Goal: Navigation & Orientation: Find specific page/section

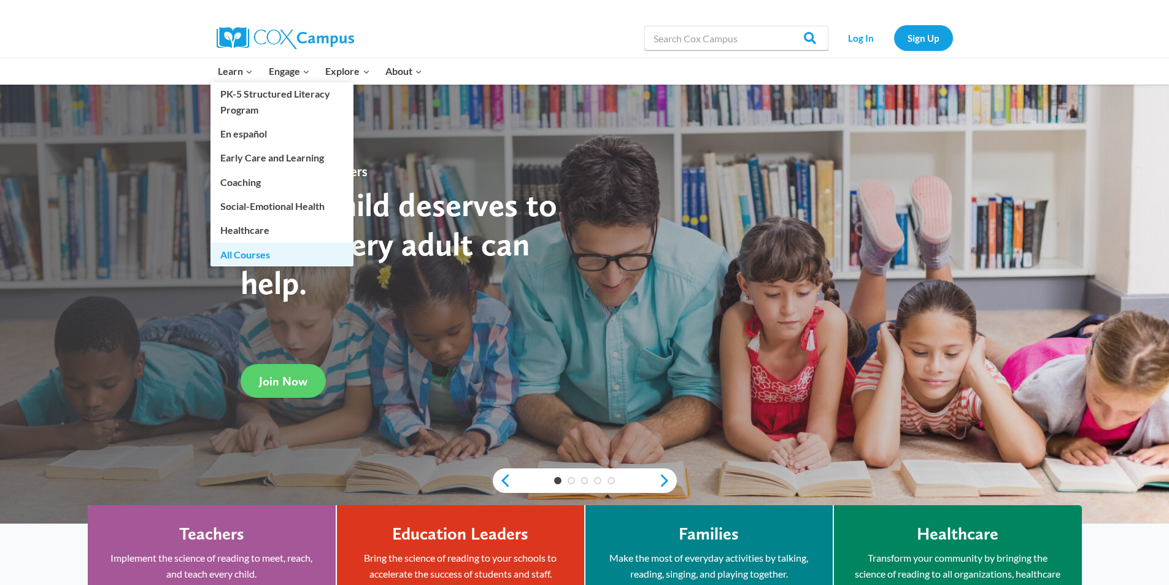
click at [221, 250] on link "All Courses" at bounding box center [281, 253] width 143 height 23
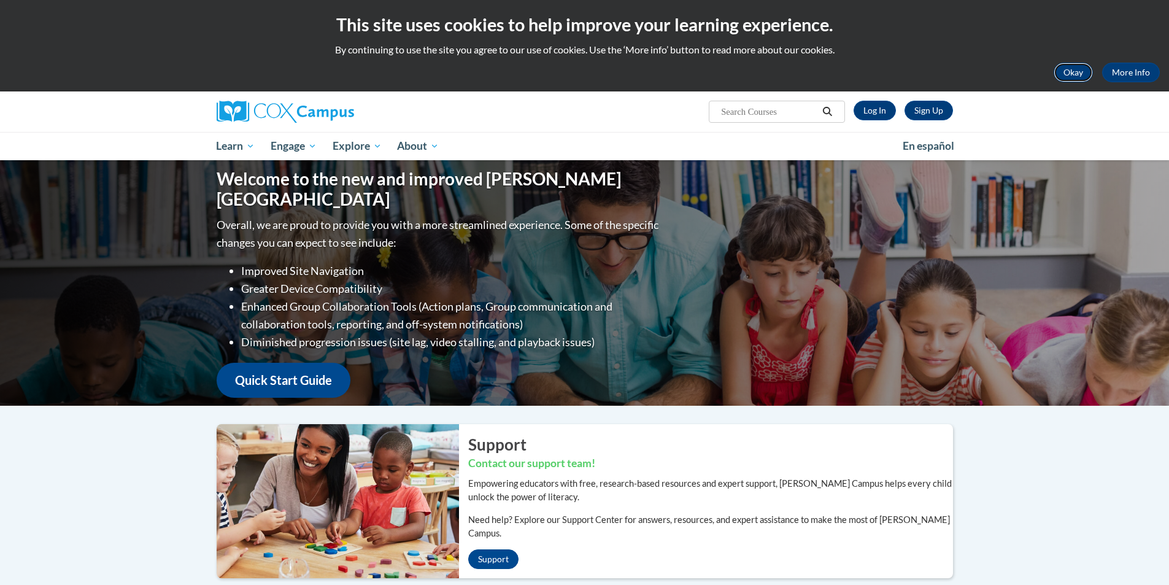
click at [1062, 72] on button "Okay" at bounding box center [1072, 73] width 39 height 20
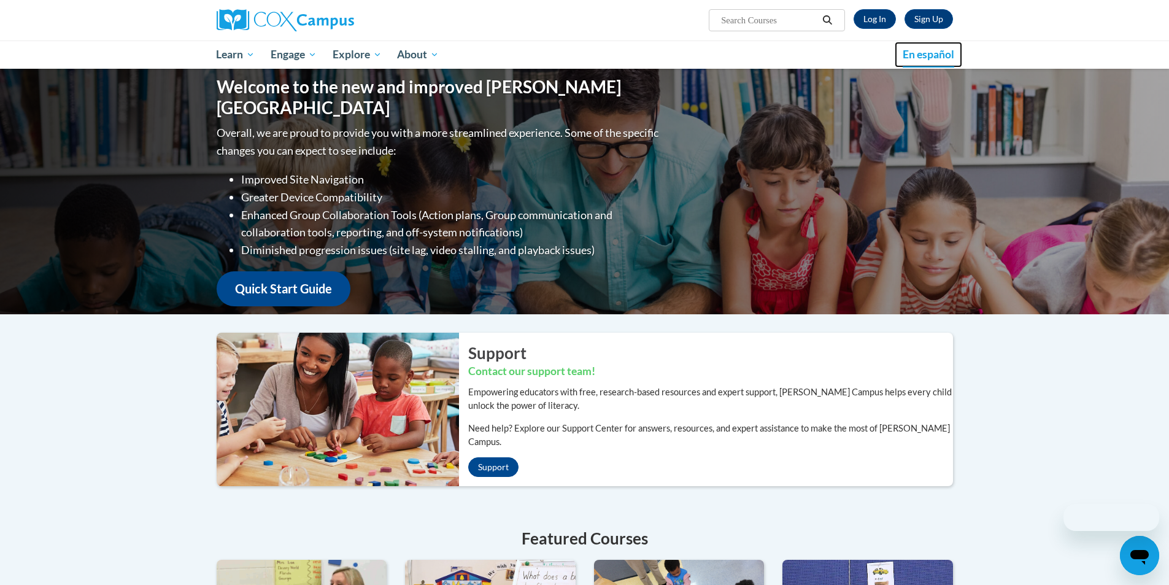
click at [907, 47] on link "En español" at bounding box center [928, 55] width 67 height 26
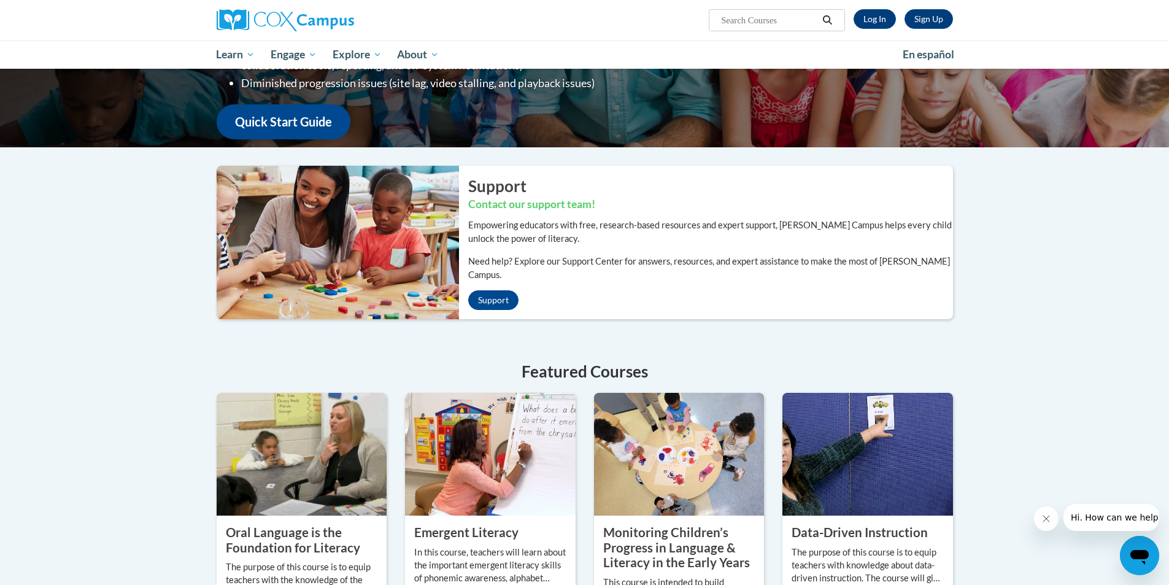
scroll to position [184, 0]
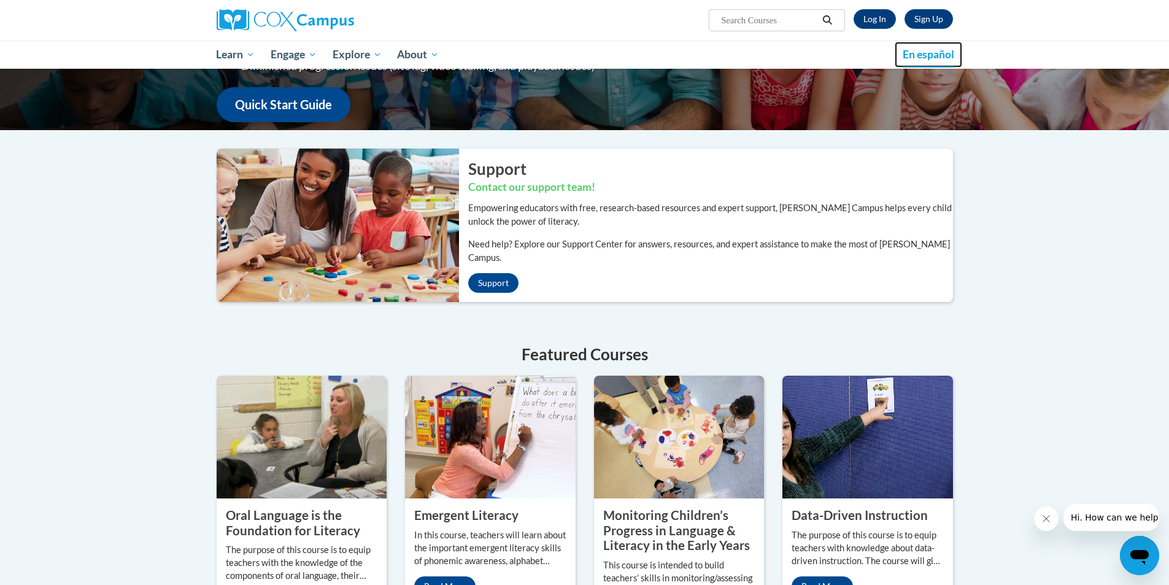
click at [909, 56] on span "En español" at bounding box center [929, 54] width 52 height 13
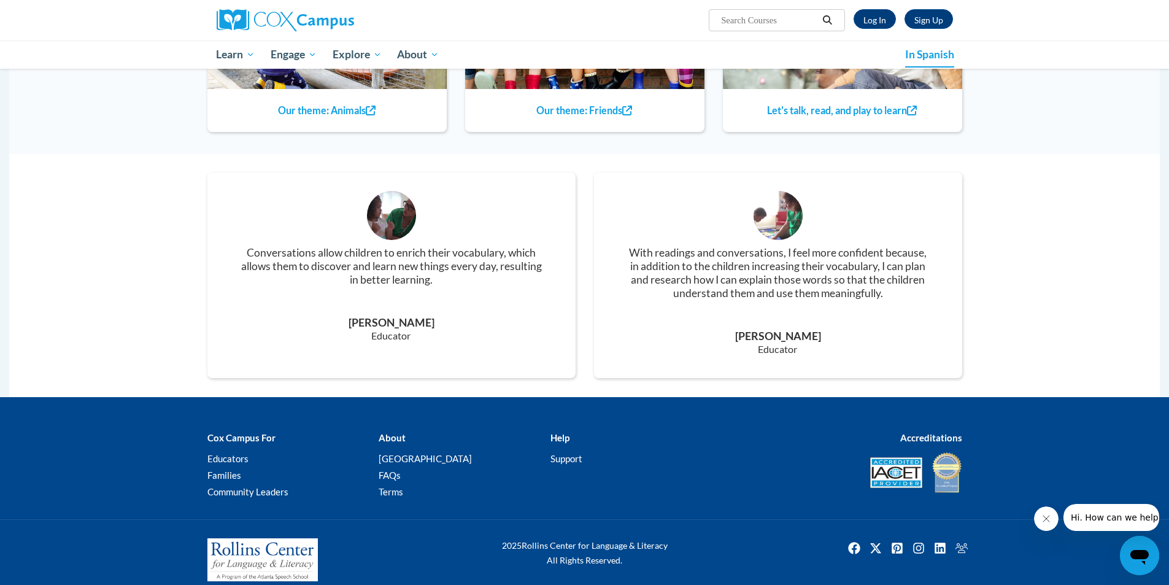
scroll to position [1509, 0]
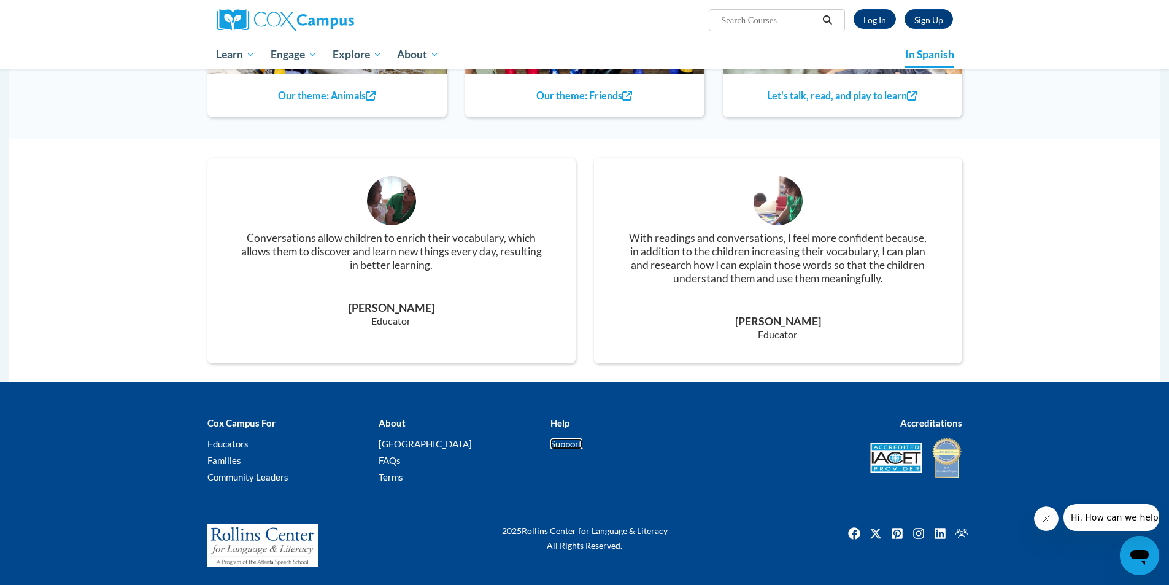
click at [555, 442] on font "Support" at bounding box center [566, 443] width 32 height 11
